Goal: Task Accomplishment & Management: Use online tool/utility

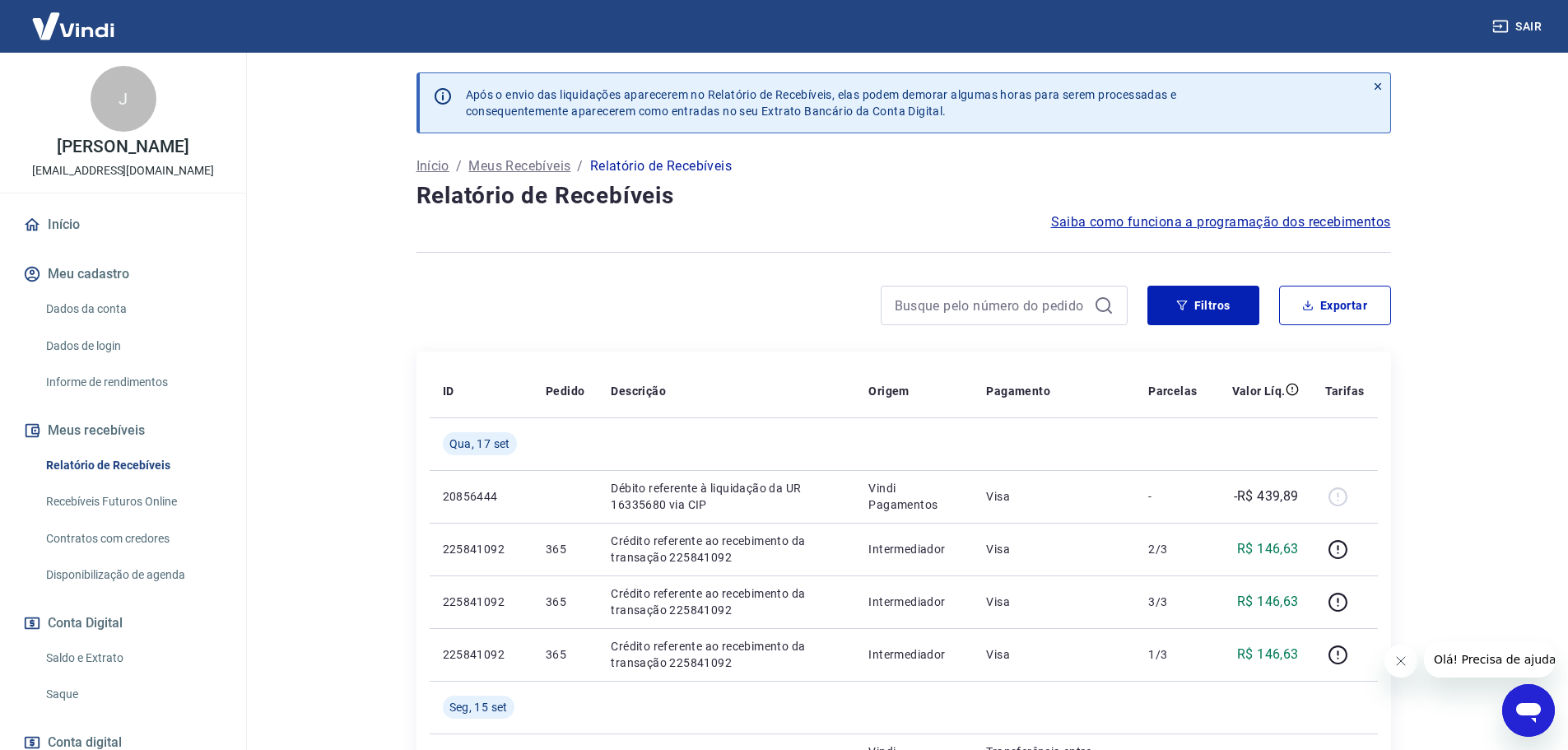
click at [84, 657] on link "Saldo e Extrato" at bounding box center [133, 658] width 187 height 33
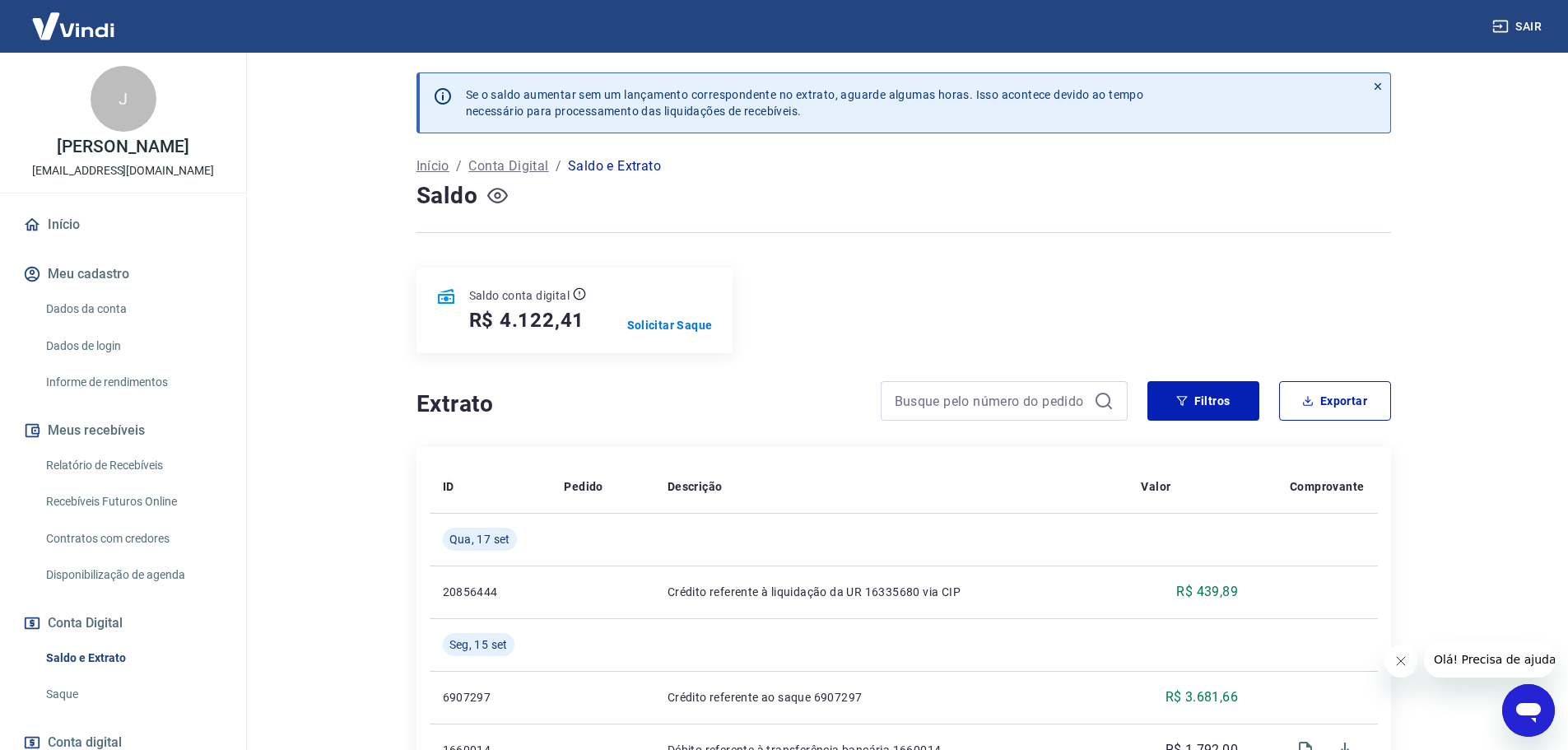
click at [497, 193] on icon "button" at bounding box center [496, 195] width 6 height 6
click at [499, 195] on icon "button" at bounding box center [497, 195] width 20 height 20
click at [661, 332] on p "Solicitar Saque" at bounding box center [670, 325] width 85 height 17
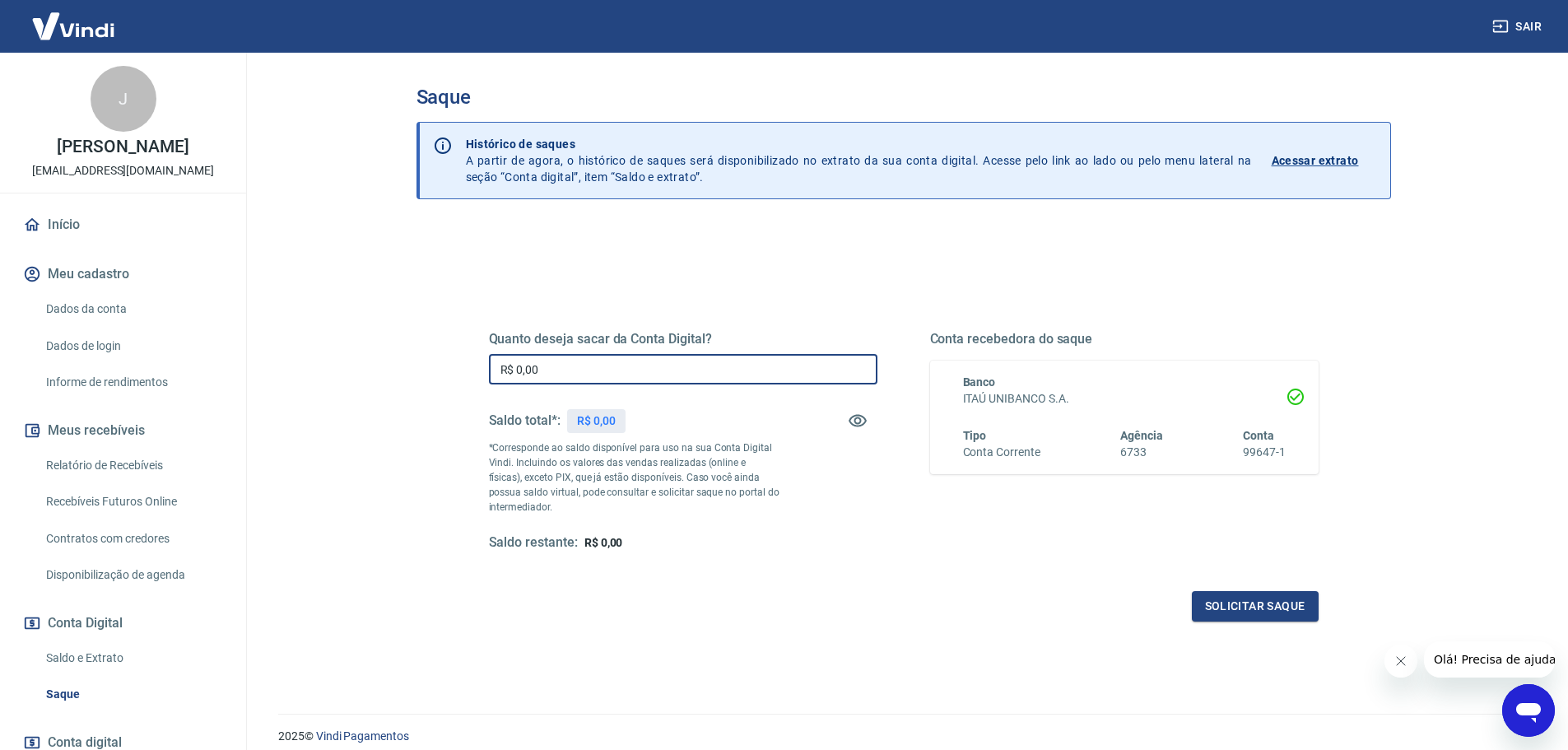
drag, startPoint x: 637, startPoint y: 371, endPoint x: 364, endPoint y: 382, distance: 273.2
click at [364, 382] on main "Saque Histórico de saques A partir de agora, o histórico de saques será disponi…" at bounding box center [903, 401] width 1330 height 697
type input "R$ 4.122,20"
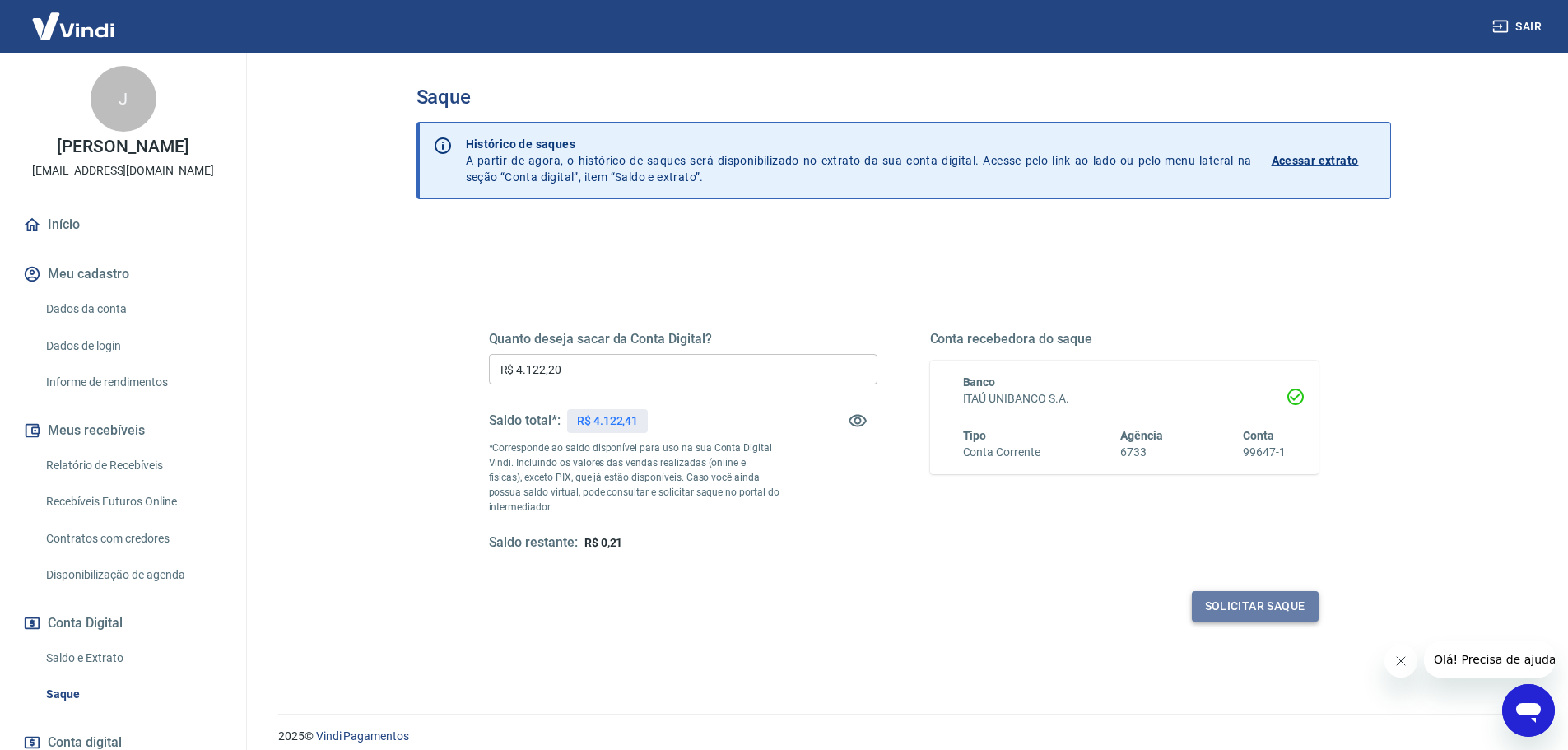
click at [1242, 607] on button "Solicitar saque" at bounding box center [1255, 607] width 127 height 31
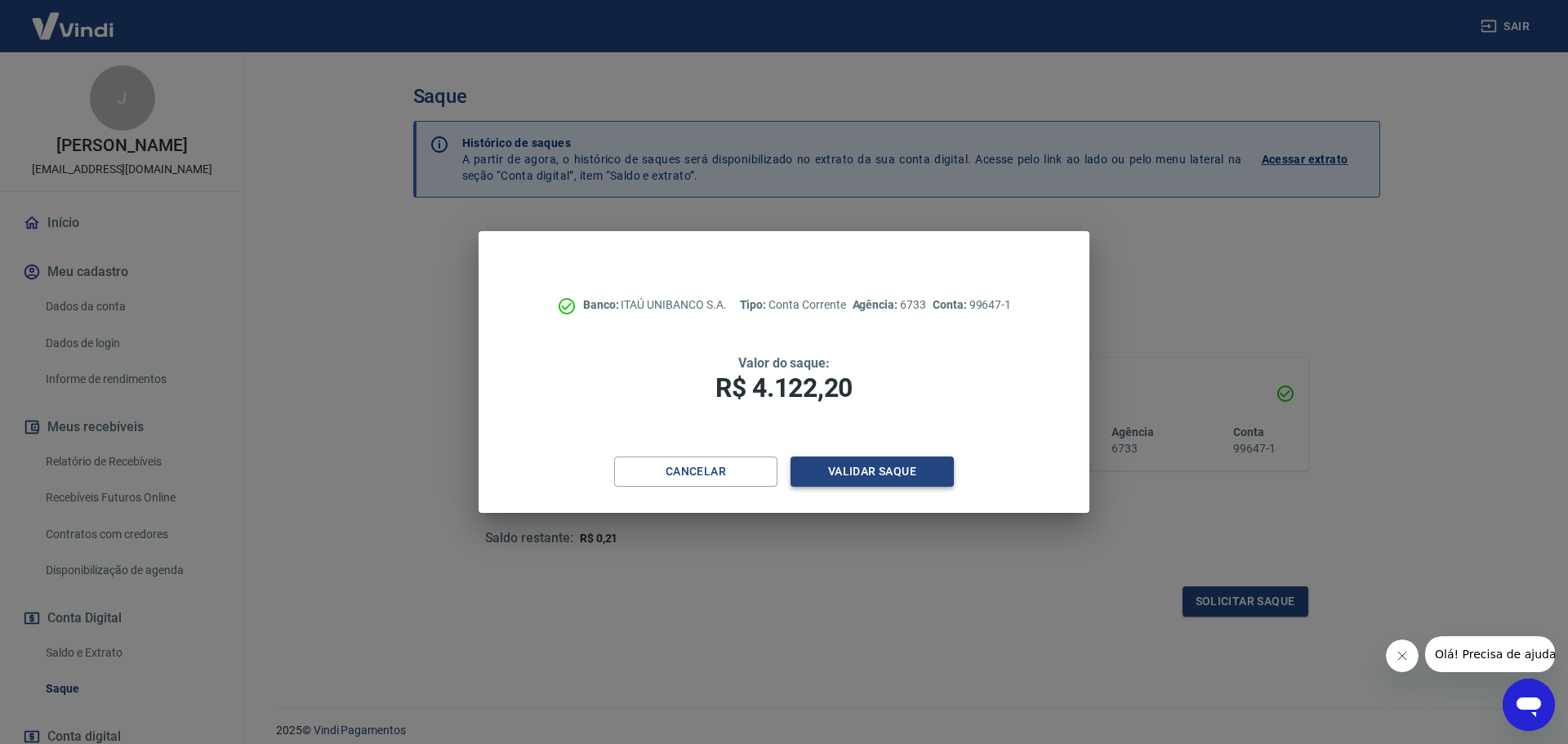
click at [848, 461] on button "Validar saque" at bounding box center [871, 472] width 163 height 31
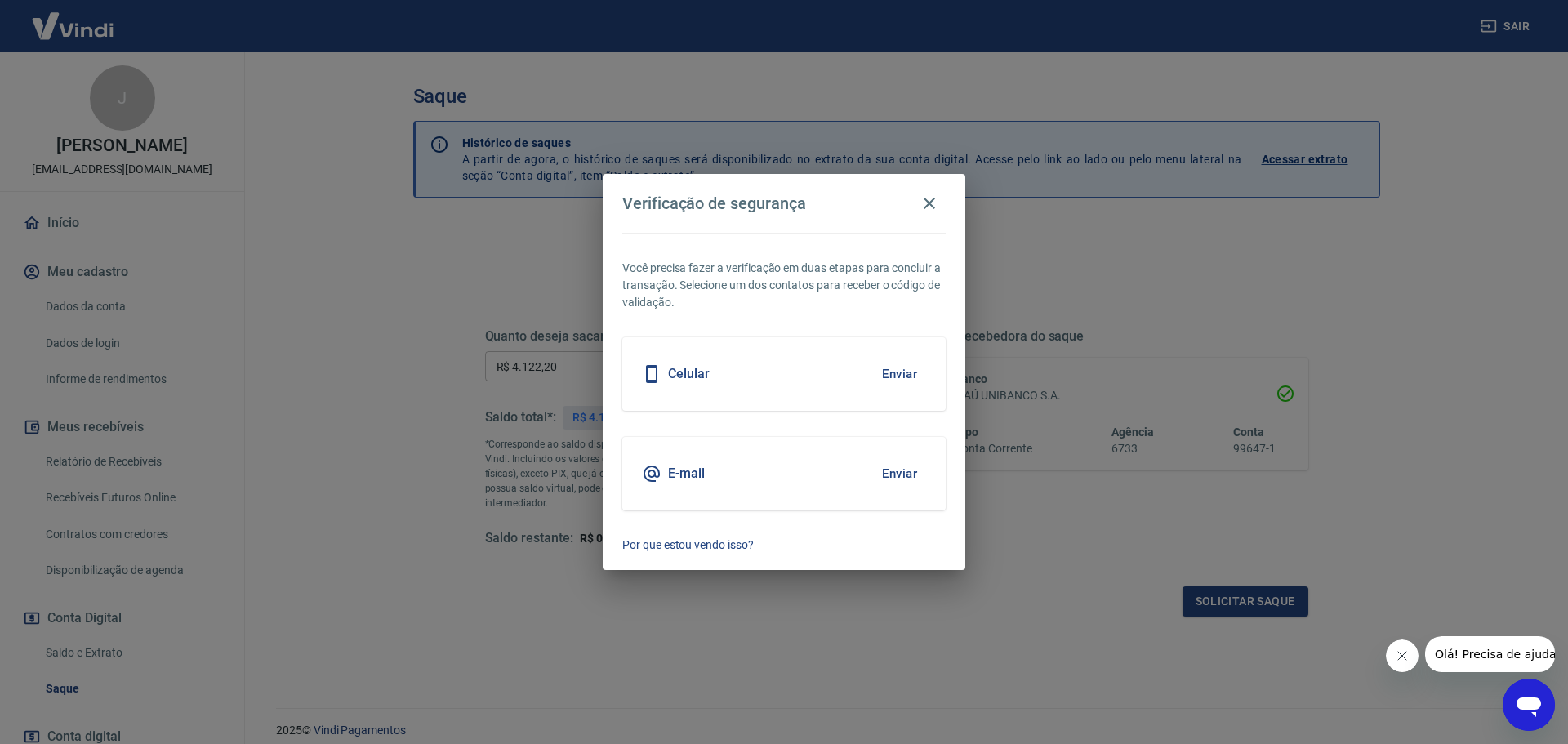
click at [870, 479] on div "E-mail Enviar" at bounding box center [784, 473] width 323 height 73
click at [886, 474] on button "Enviar" at bounding box center [899, 473] width 53 height 34
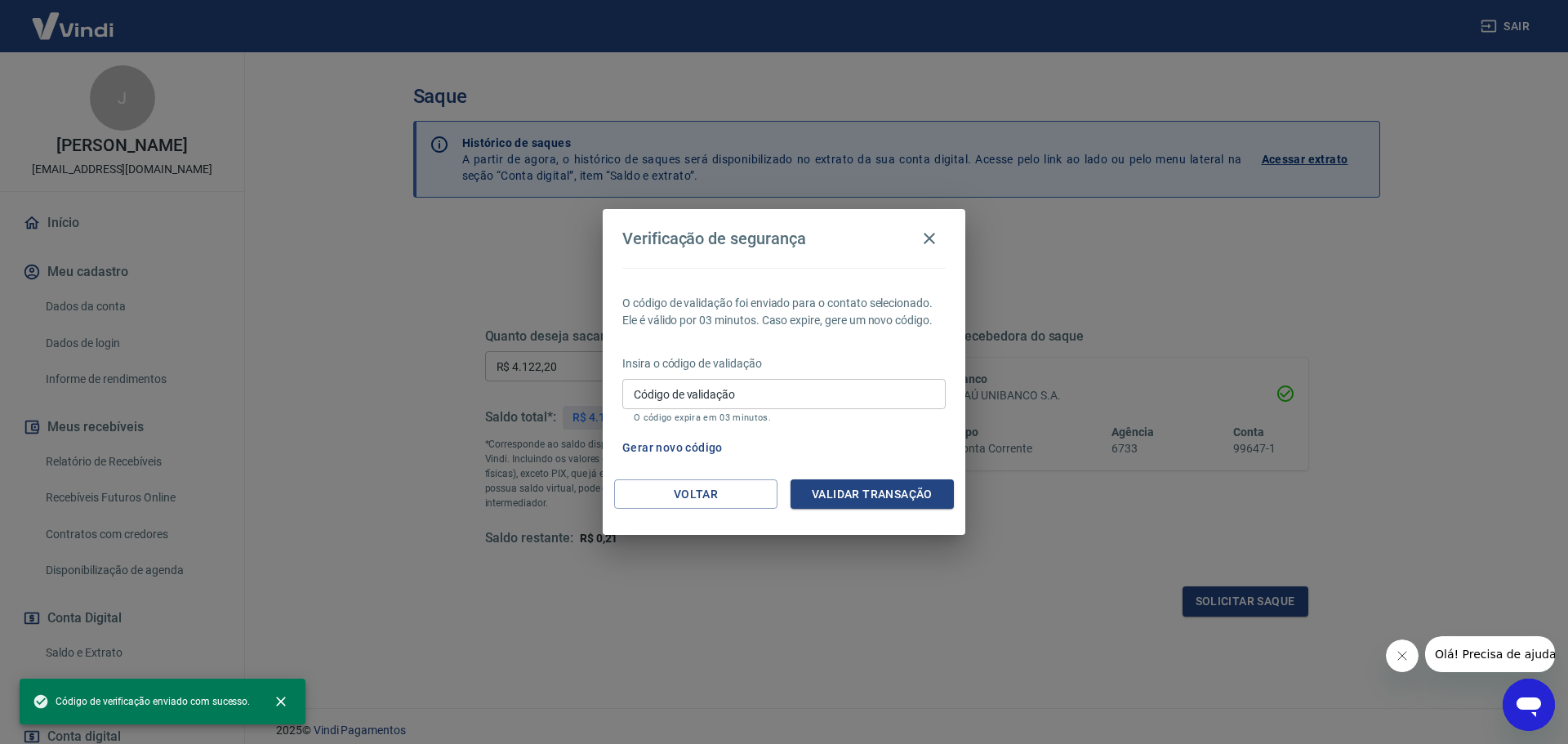
click at [834, 410] on div "Código de validação Código de validação O código expira em 03 minutos." at bounding box center [784, 401] width 323 height 45
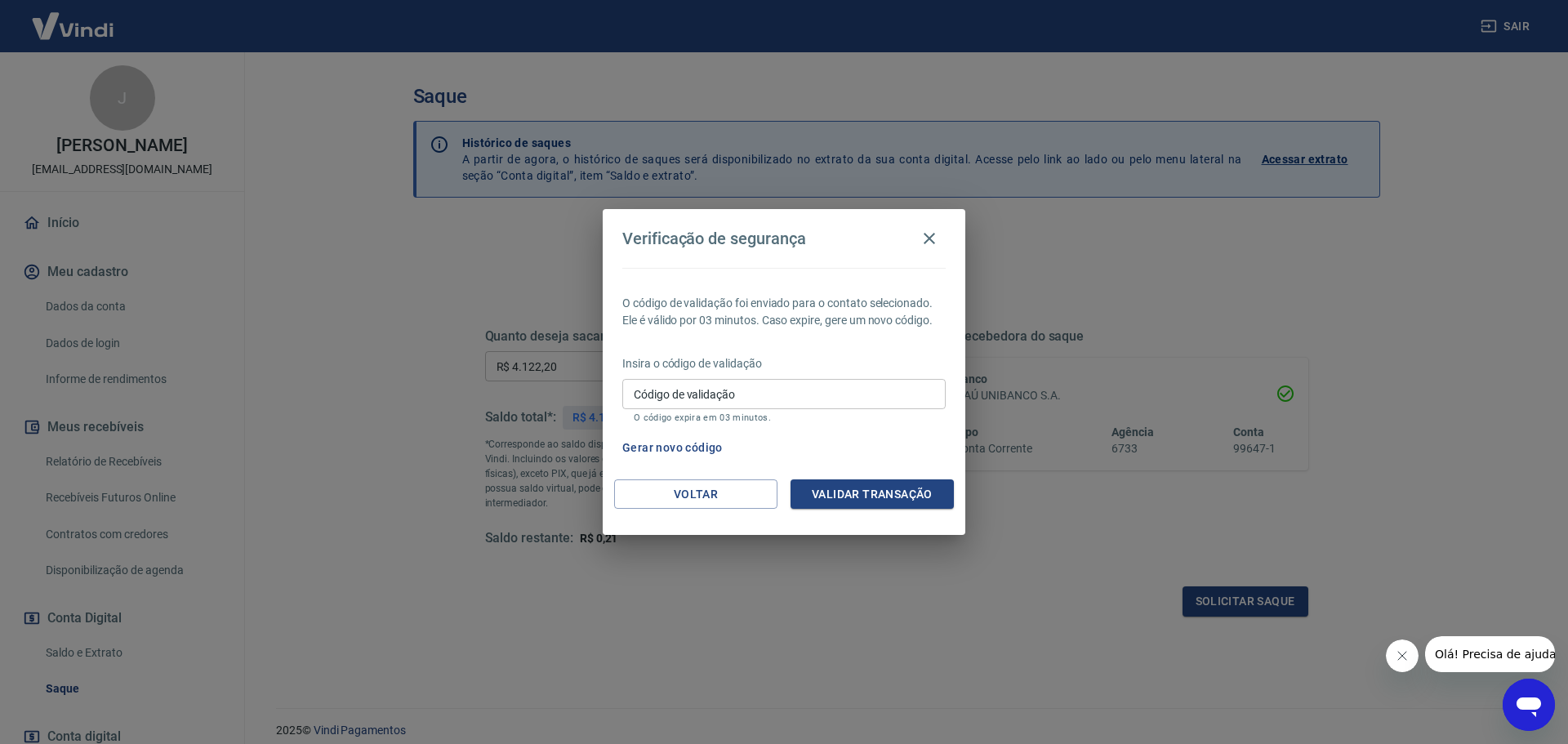
click at [827, 400] on input "Código de validação" at bounding box center [784, 394] width 323 height 31
paste input "974929"
type input "974929"
click at [851, 487] on button "Validar transação" at bounding box center [871, 494] width 163 height 31
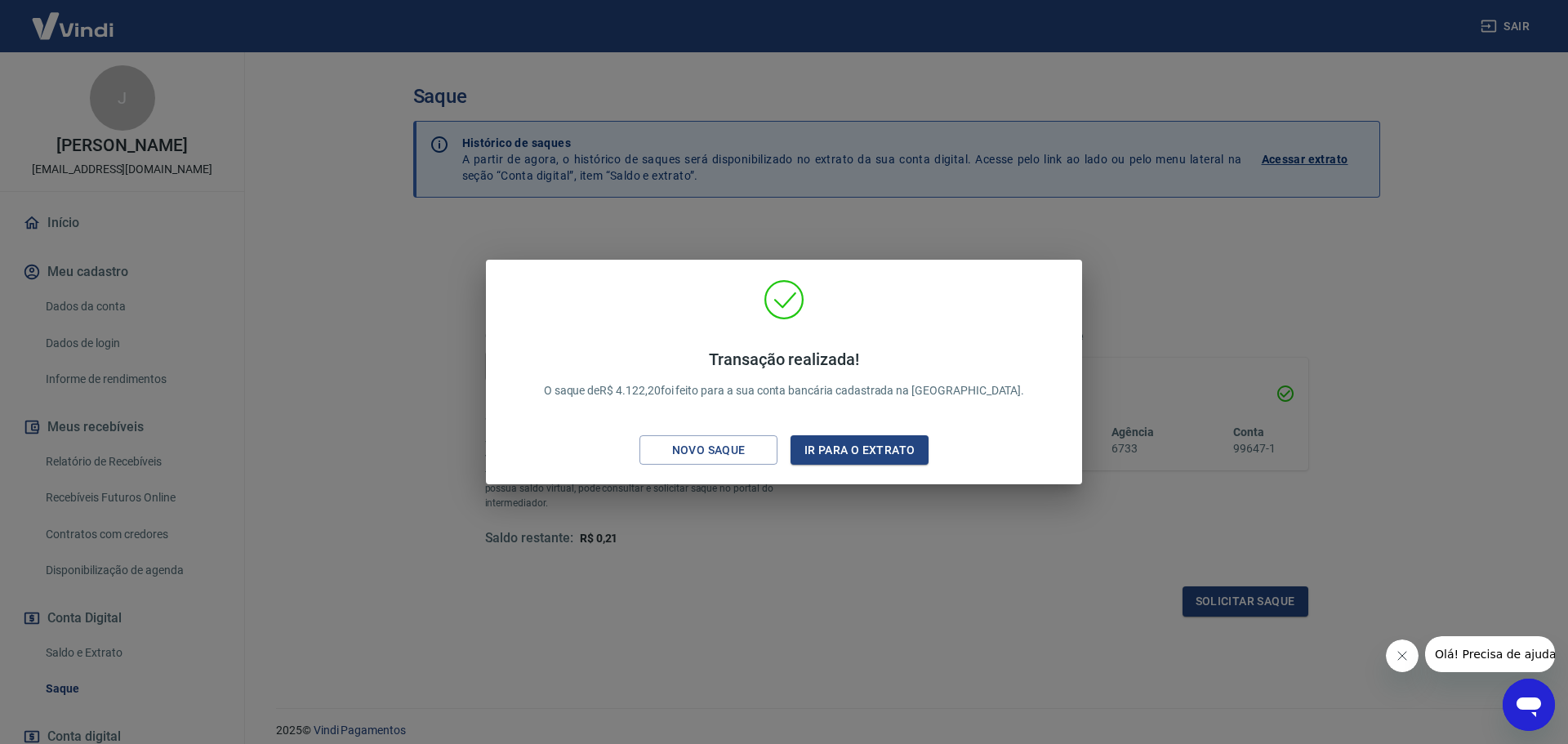
click at [856, 502] on div "Transação realizada! O saque de R$ 4.122,20 foi feito para a sua conta bancária…" at bounding box center [784, 372] width 1568 height 744
